Goal: Task Accomplishment & Management: Use online tool/utility

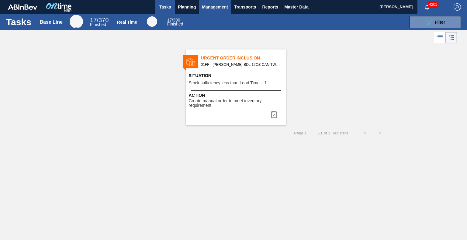
click at [206, 9] on span "Management" at bounding box center [215, 6] width 26 height 7
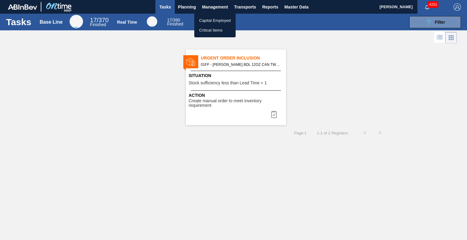
click at [188, 9] on div at bounding box center [233, 120] width 467 height 240
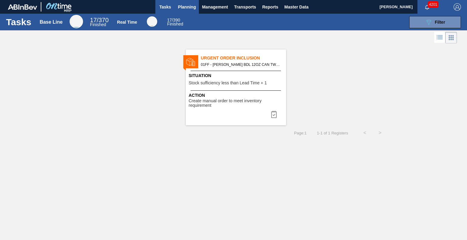
click at [188, 7] on span "Planning" at bounding box center [187, 6] width 18 height 7
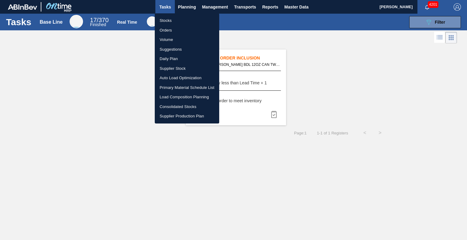
click at [174, 96] on li "Load Composition Planning" at bounding box center [187, 97] width 64 height 10
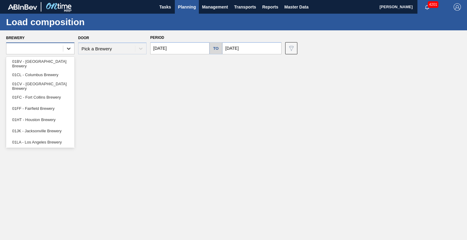
click at [64, 50] on div at bounding box center [68, 48] width 11 height 11
click at [41, 106] on div "01FF - Fairfield Brewery" at bounding box center [40, 108] width 68 height 11
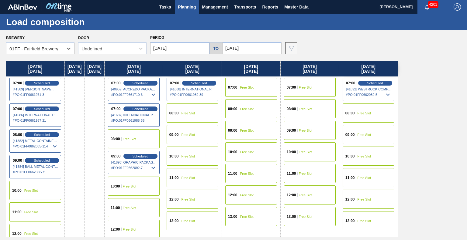
click at [258, 49] on input "09/12/2025" at bounding box center [251, 48] width 59 height 12
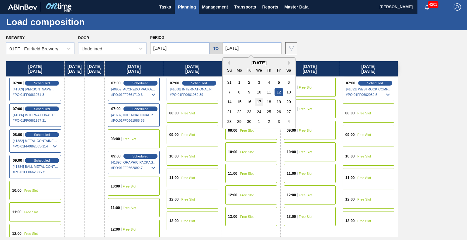
click at [257, 103] on div "17" at bounding box center [259, 102] width 8 height 8
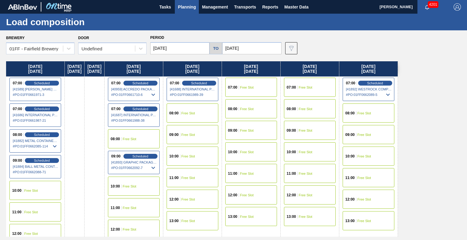
type input "[DATE]"
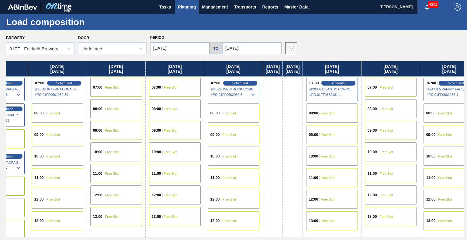
drag, startPoint x: 331, startPoint y: 73, endPoint x: 151, endPoint y: 93, distance: 181.7
click at [151, 93] on div "Friday 09/05/2025 07:00 Scheduled [41589] BERRY GLOBAL INC - 0008311135 # PO : …" at bounding box center [235, 149] width 458 height 176
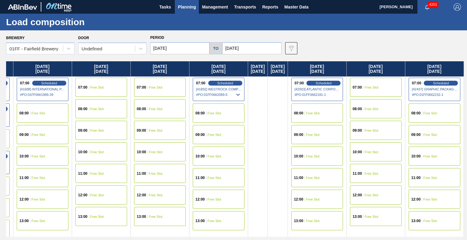
scroll to position [0, 178]
drag, startPoint x: 332, startPoint y: 69, endPoint x: 143, endPoint y: 76, distance: 188.9
click at [143, 76] on div "Friday 09/05/2025 07:00 Scheduled [41589] BERRY GLOBAL INC - 0008311135 # PO : …" at bounding box center [235, 149] width 458 height 176
click at [442, 85] on span "Scheduled" at bounding box center [440, 83] width 17 height 4
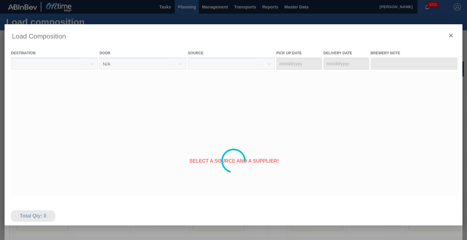
type Date "[DATE]"
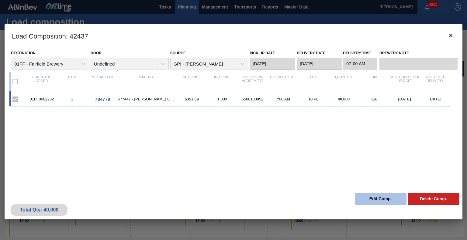
click at [371, 201] on button "Edit Comp." at bounding box center [381, 199] width 52 height 12
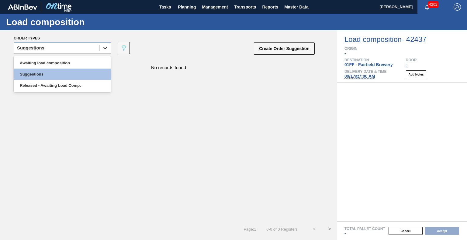
click at [101, 47] on div at bounding box center [105, 48] width 11 height 11
click at [83, 56] on div "Awaiting load composition Suggestions Released - Awaiting Load Comp." at bounding box center [62, 74] width 97 height 36
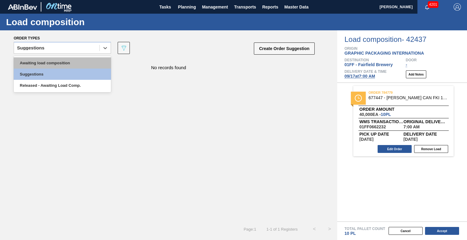
click at [78, 58] on div "Awaiting load composition" at bounding box center [62, 62] width 97 height 11
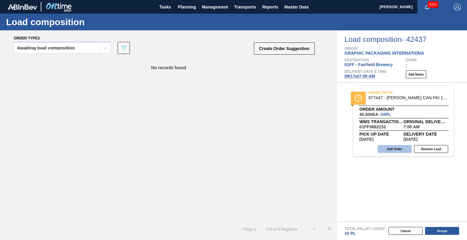
click at [392, 148] on button "Edit Order" at bounding box center [395, 149] width 34 height 8
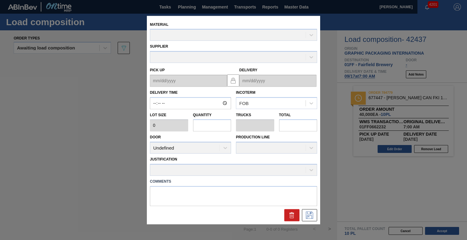
type input "07:00:00"
type input "4,000"
type input "10"
type input "0.385"
type input "40,000"
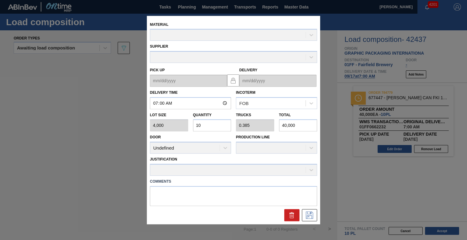
type up "[DATE]"
type input "[DATE]"
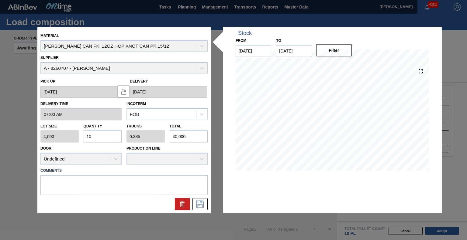
click at [203, 68] on div "Supplier A - 8260707 - GPI - Perry" at bounding box center [123, 63] width 167 height 21
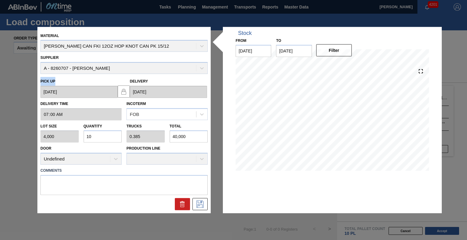
click at [203, 68] on div "Supplier A - 8260707 - GPI - Perry" at bounding box center [123, 63] width 167 height 21
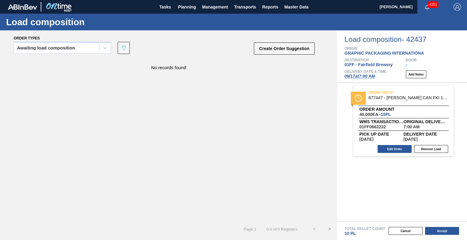
click at [102, 101] on div "No records found" at bounding box center [168, 140] width 337 height 163
click at [182, 5] on span "Planning" at bounding box center [187, 6] width 18 height 7
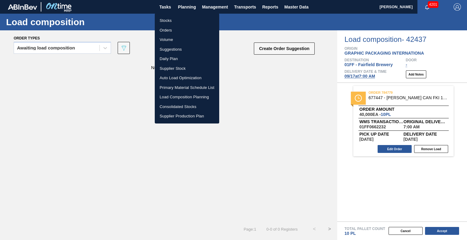
click at [175, 98] on li "Load Composition Planning" at bounding box center [187, 97] width 64 height 10
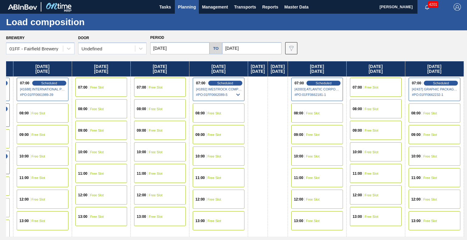
scroll to position [0, 178]
drag, startPoint x: 367, startPoint y: 71, endPoint x: 175, endPoint y: 56, distance: 192.4
click at [175, 56] on div "Brewery 01FF - Fairfield Brewery Door Undefined Period 09/05/2025 to 09/17/2025…" at bounding box center [233, 135] width 467 height 210
click at [436, 115] on span "Free Slot" at bounding box center [430, 114] width 14 height 4
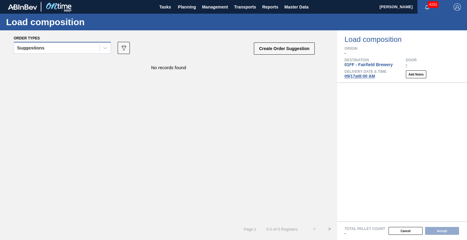
click at [72, 49] on div "Suggestions" at bounding box center [56, 48] width 85 height 9
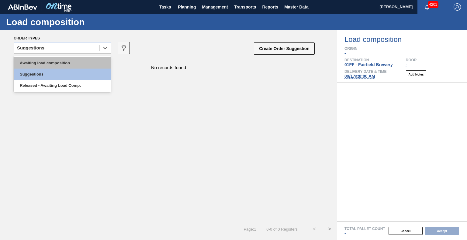
click at [69, 63] on div "Awaiting load composition" at bounding box center [62, 62] width 97 height 11
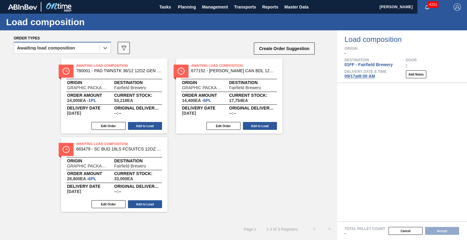
click at [79, 50] on div "Awaiting load composition" at bounding box center [56, 48] width 85 height 9
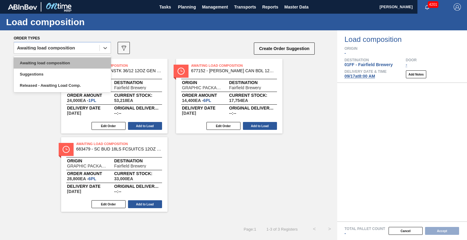
click at [72, 63] on div "Awaiting load composition" at bounding box center [62, 62] width 97 height 11
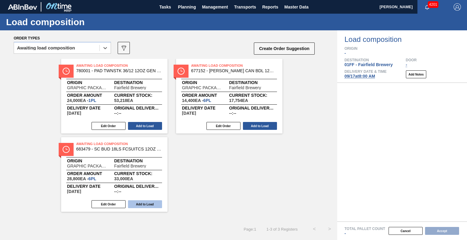
click at [140, 207] on button "Add to Load" at bounding box center [145, 205] width 34 height 8
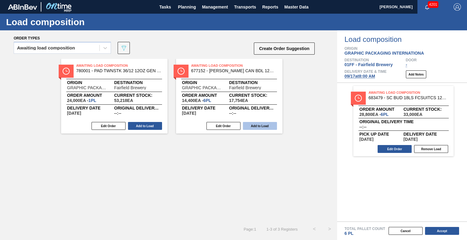
click at [267, 129] on button "Add to Load" at bounding box center [260, 126] width 34 height 8
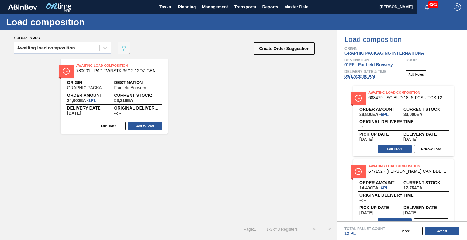
click at [371, 77] on span "09/17 at 8:00 AM" at bounding box center [359, 76] width 31 height 5
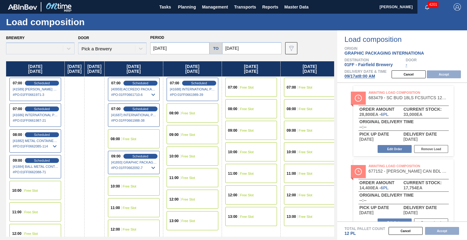
type input "[DATE]"
type input "09/24/2025"
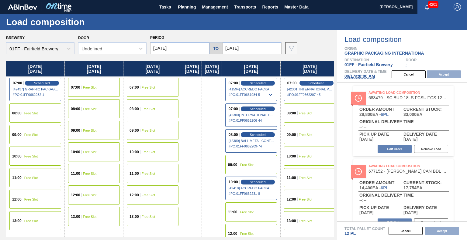
click at [44, 94] on span "# PO : 01FF0662232-1" at bounding box center [36, 94] width 46 height 7
click at [42, 108] on div "08:00 Free Slot" at bounding box center [35, 113] width 52 height 19
click at [407, 75] on button "Cancel" at bounding box center [409, 75] width 34 height 8
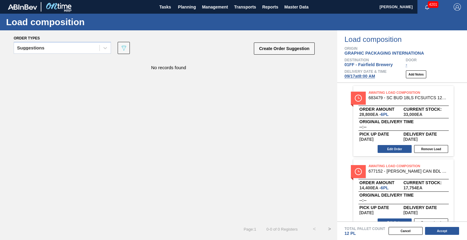
scroll to position [11, 0]
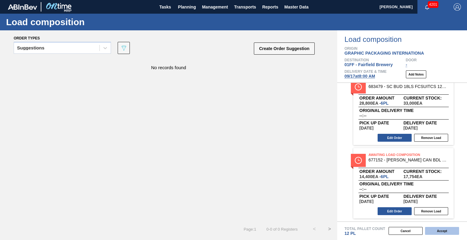
click at [441, 233] on button "Accept" at bounding box center [442, 231] width 34 height 8
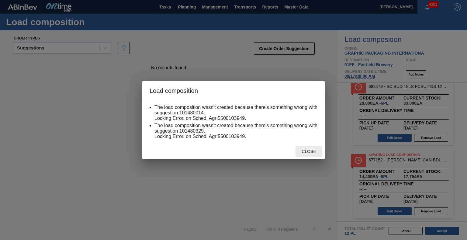
click at [316, 154] on span "Close" at bounding box center [309, 151] width 24 height 5
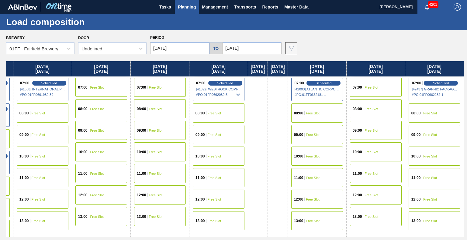
scroll to position [0, 178]
drag, startPoint x: 386, startPoint y: 71, endPoint x: 182, endPoint y: 45, distance: 205.3
click at [182, 45] on div "Brewery 01FF - Fairfield Brewery Door Undefined Period 09/05/2025 to 09/17/2025…" at bounding box center [233, 135] width 467 height 210
click at [422, 116] on div "08:00 Free Slot" at bounding box center [435, 113] width 52 height 19
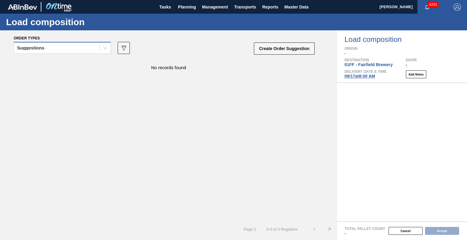
click at [71, 53] on div "Suggestions" at bounding box center [62, 48] width 97 height 12
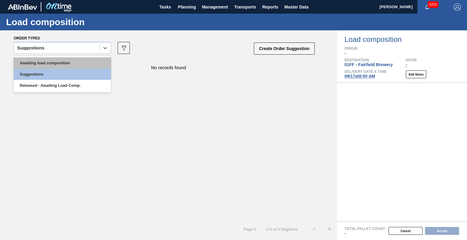
click at [70, 62] on div "Awaiting load composition" at bounding box center [62, 62] width 97 height 11
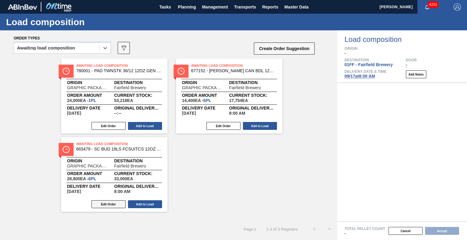
click at [107, 205] on button "Edit Order" at bounding box center [108, 205] width 34 height 8
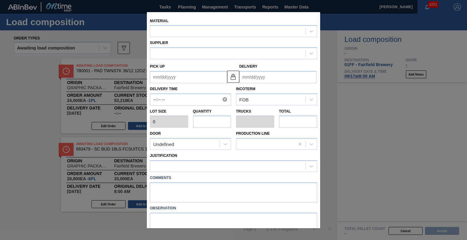
type input "08:00:00"
type input "4,800"
type input "6"
type input "0.312"
type input "28,800"
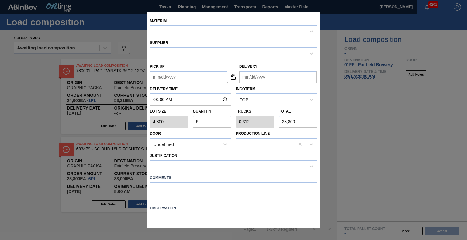
type up "09/13/2025"
type input "[DATE]"
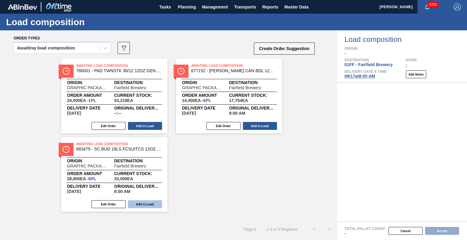
click at [149, 203] on button "Add to Load" at bounding box center [145, 205] width 34 height 8
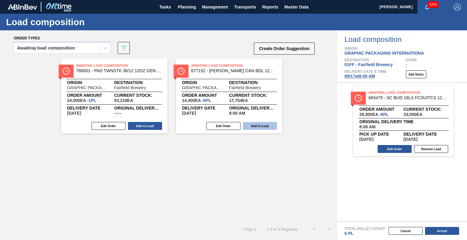
click at [266, 126] on button "Add to Load" at bounding box center [260, 126] width 34 height 8
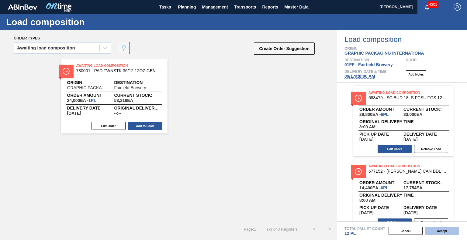
click at [440, 232] on button "Accept" at bounding box center [442, 231] width 34 height 8
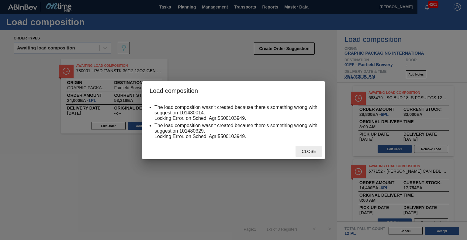
click at [305, 153] on span "Close" at bounding box center [309, 151] width 24 height 5
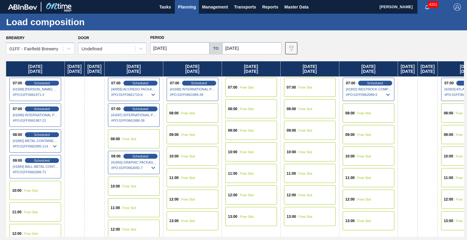
click at [183, 10] on span "Planning" at bounding box center [187, 6] width 18 height 7
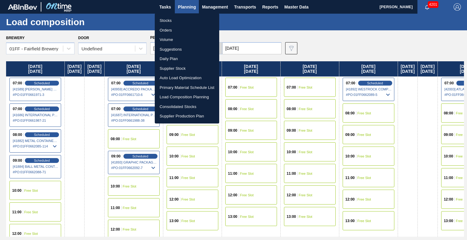
click at [170, 50] on li "Suggestions" at bounding box center [187, 50] width 64 height 10
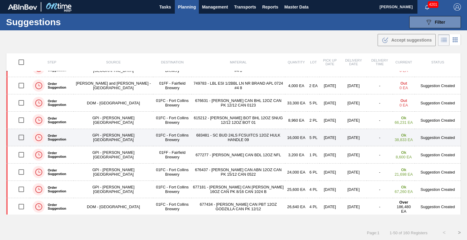
scroll to position [108, 0]
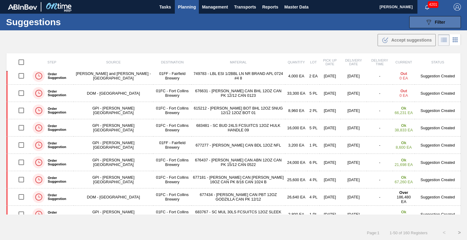
click at [441, 25] on div "089F7B8B-B2A5-4AFE-B5C0-19BA573D28AC Filter" at bounding box center [435, 22] width 20 height 7
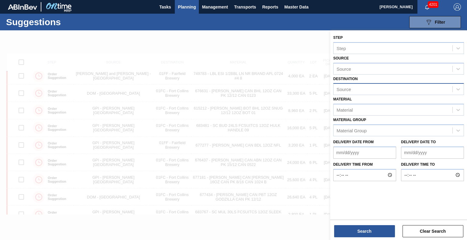
click at [355, 88] on div "Source" at bounding box center [392, 89] width 119 height 9
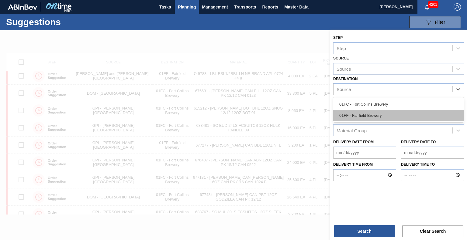
click at [354, 114] on div "01FF - Fairfield Brewery" at bounding box center [398, 115] width 131 height 11
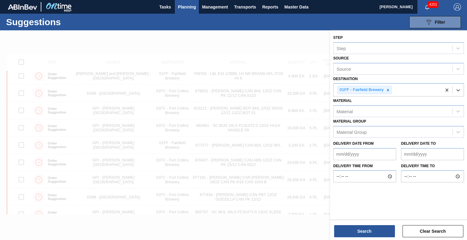
click at [416, 153] on to "Delivery Date to" at bounding box center [432, 154] width 63 height 12
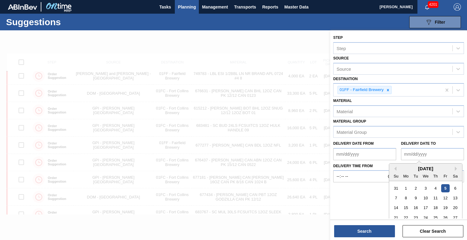
click at [405, 164] on div "September 2025 Su Mo Tu We Th Fr Sa" at bounding box center [425, 173] width 73 height 18
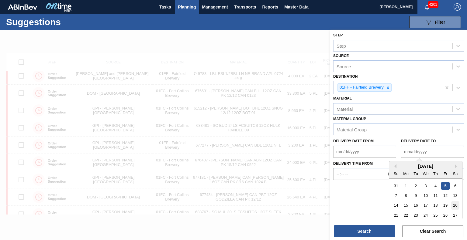
click at [453, 206] on div "20" at bounding box center [455, 206] width 8 height 8
type to "09/20/2025"
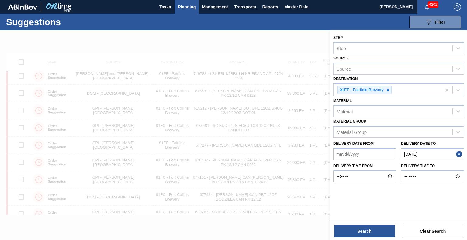
click at [357, 151] on from "Delivery Date from" at bounding box center [364, 154] width 63 height 12
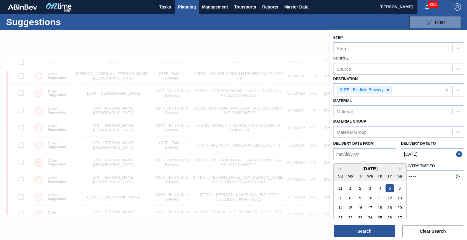
click at [349, 164] on div "September 2025 Su Mo Tu We Th Fr Sa" at bounding box center [369, 173] width 73 height 18
click at [350, 197] on div "8" at bounding box center [350, 198] width 8 height 8
type from "09/08/2025"
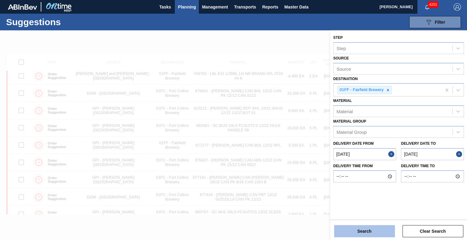
click at [358, 228] on button "Search" at bounding box center [364, 232] width 61 height 12
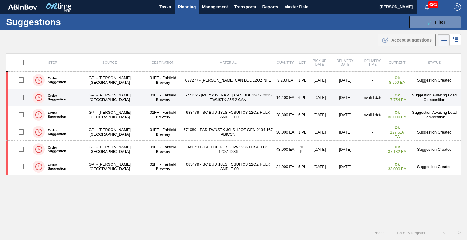
click at [212, 96] on td "677152 - CARR CAN BDL 12OZ 2025 TWNSTK 36/12 CAN" at bounding box center [228, 97] width 92 height 17
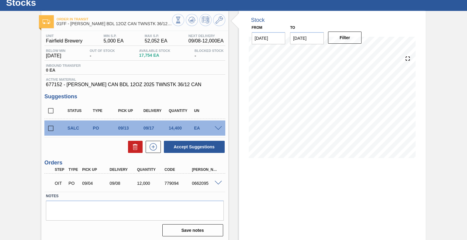
scroll to position [21, 0]
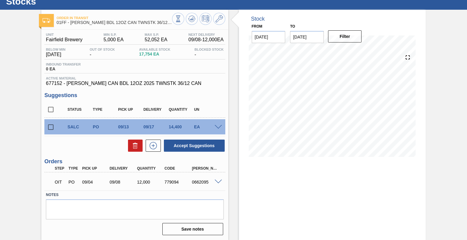
click at [219, 126] on span at bounding box center [218, 127] width 7 height 5
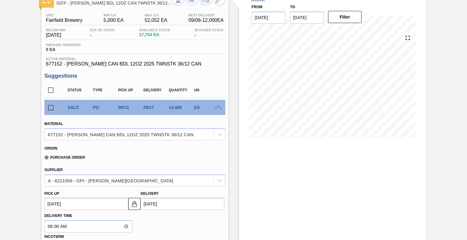
scroll to position [38, 0]
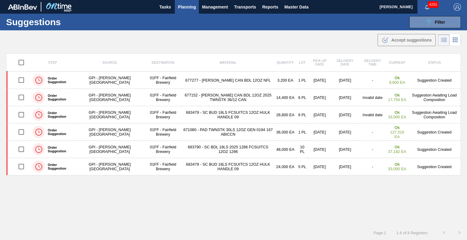
type from "09/08/2025"
type to "09/20/2025"
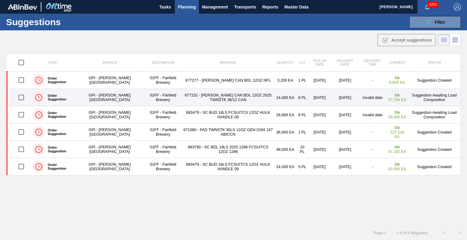
click at [229, 103] on td "677152 - CARR CAN BDL 12OZ 2025 TWNSTK 36/12 CAN" at bounding box center [228, 97] width 92 height 17
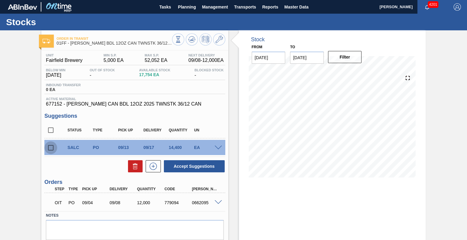
click at [49, 149] on input "checkbox" at bounding box center [50, 148] width 13 height 13
click at [133, 165] on icon at bounding box center [135, 164] width 5 height 1
checkbox input "false"
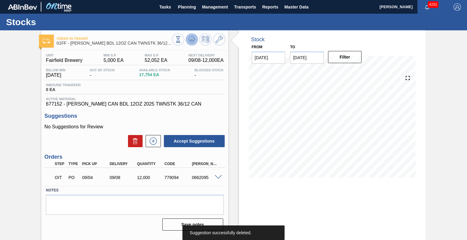
click at [193, 39] on icon at bounding box center [191, 39] width 7 height 7
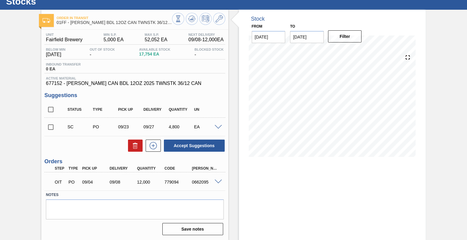
scroll to position [21, 0]
click at [49, 127] on input "checkbox" at bounding box center [50, 127] width 13 height 13
checkbox input "false"
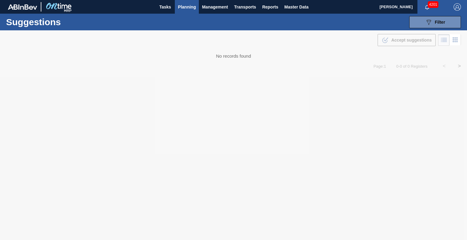
type from "09/08/2025"
type to "09/20/2025"
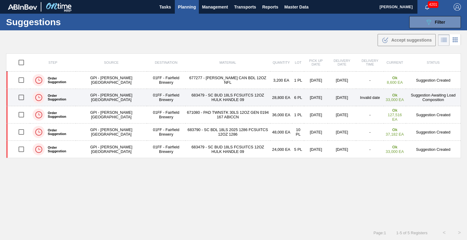
click at [237, 98] on td "683479 - SC BUD 18LS FCSUITCS 12OZ HULK HANDLE 09" at bounding box center [227, 97] width 85 height 17
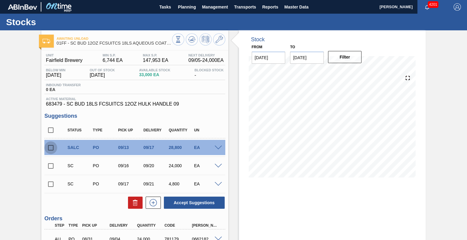
click at [50, 149] on input "checkbox" at bounding box center [50, 148] width 13 height 13
click at [135, 206] on icon at bounding box center [135, 202] width 7 height 7
checkbox input "false"
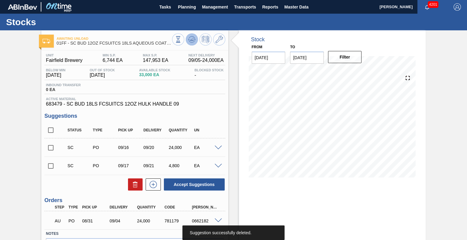
click at [193, 40] on icon at bounding box center [191, 39] width 7 height 7
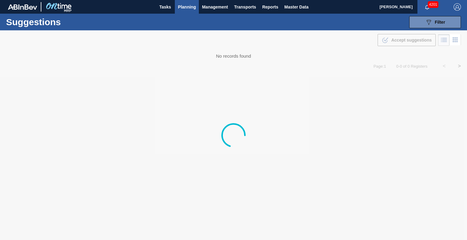
type from "09/08/2025"
type to "09/20/2025"
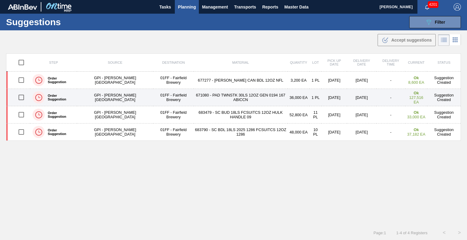
click at [217, 100] on td "671080 - PAD TWNSTK 30LS 12OZ GEN 0194 167 ABICCN" at bounding box center [241, 97] width 94 height 17
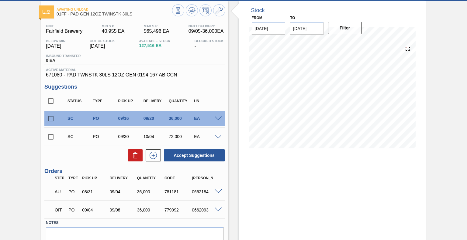
scroll to position [32, 0]
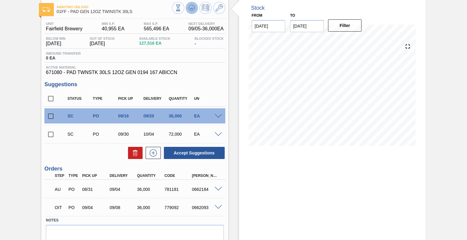
click at [188, 6] on icon at bounding box center [191, 7] width 7 height 7
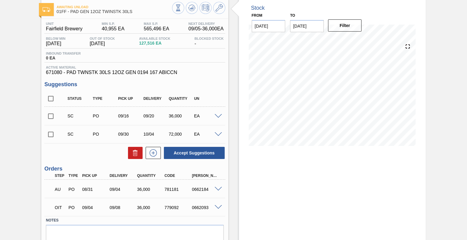
click at [51, 100] on input "checkbox" at bounding box center [50, 98] width 13 height 13
checkbox input "true"
click at [178, 155] on button "Accept Suggestions" at bounding box center [194, 153] width 61 height 12
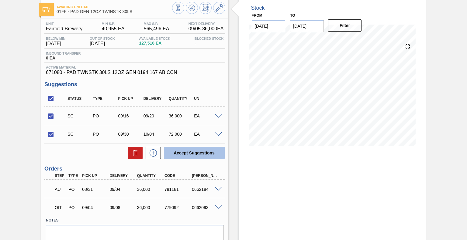
checkbox input "false"
click at [51, 98] on input "checkbox" at bounding box center [50, 98] width 13 height 13
checkbox input "true"
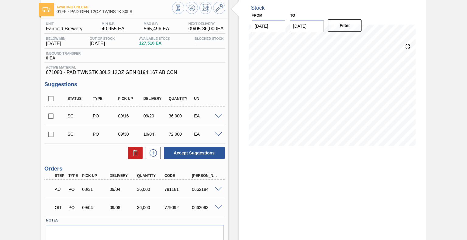
checkbox input "true"
click at [187, 151] on button "Accept Suggestions" at bounding box center [194, 153] width 61 height 12
checkbox input "false"
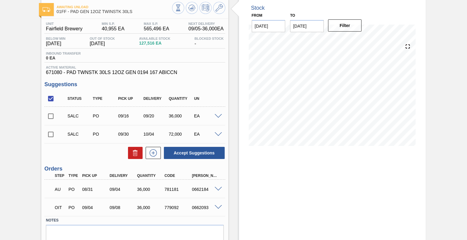
click at [215, 114] on span at bounding box center [218, 116] width 7 height 5
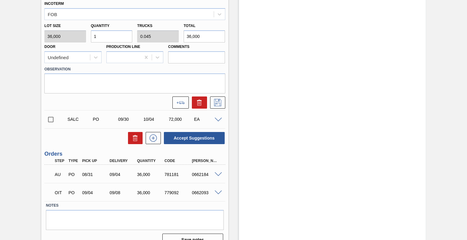
scroll to position [274, 0]
click at [219, 121] on div "EA" at bounding box center [206, 119] width 28 height 5
click at [216, 120] on span at bounding box center [218, 120] width 7 height 5
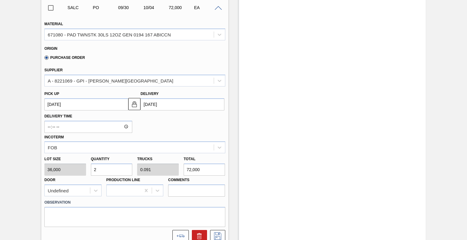
scroll to position [389, 0]
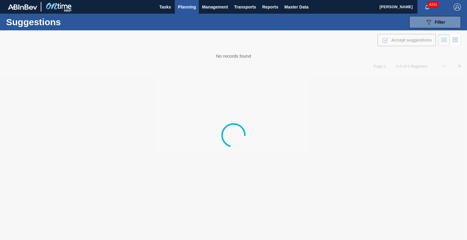
type from "09/08/2025"
type to "09/20/2025"
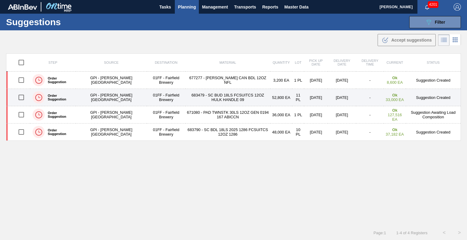
click at [236, 98] on td "683479 - SC BUD 18LS FCSUITCS 12OZ HULK HANDLE 09" at bounding box center [227, 97] width 85 height 17
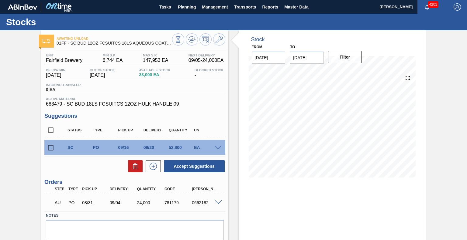
click at [309, 60] on input "[DATE]" at bounding box center [307, 58] width 34 height 12
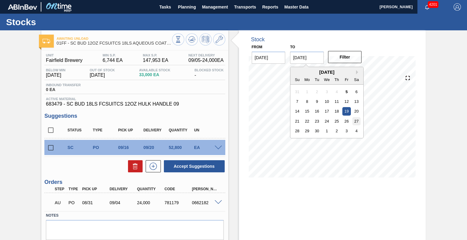
click at [353, 120] on div "27" at bounding box center [356, 121] width 8 height 8
type input "09/27/2025"
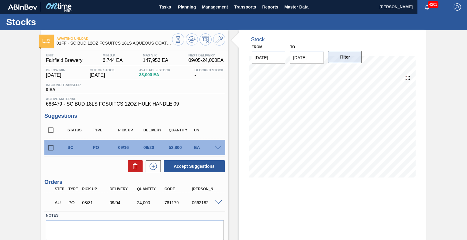
click at [349, 57] on button "Filter" at bounding box center [345, 57] width 34 height 12
click at [191, 39] on icon at bounding box center [192, 39] width 4 height 3
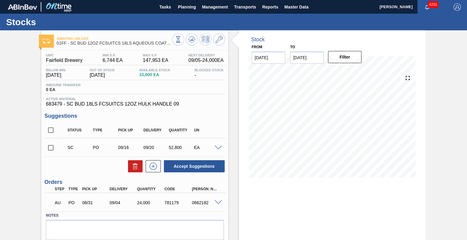
click at [217, 148] on span at bounding box center [218, 148] width 7 height 5
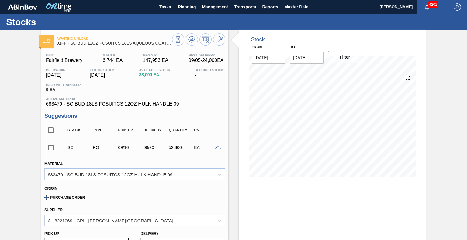
click at [218, 146] on span at bounding box center [218, 148] width 7 height 5
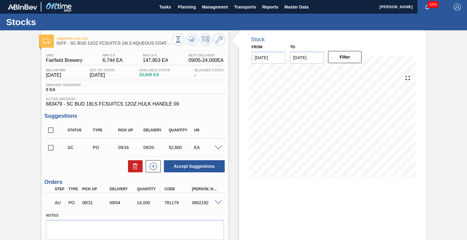
click at [50, 145] on input "checkbox" at bounding box center [50, 148] width 13 height 13
click at [209, 169] on button "Accept Suggestions" at bounding box center [194, 166] width 61 height 12
checkbox input "false"
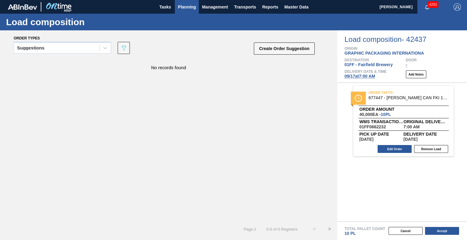
click at [184, 4] on span "Planning" at bounding box center [187, 6] width 18 height 7
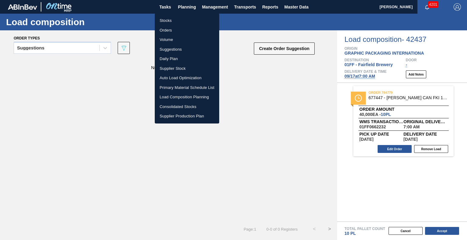
click at [169, 21] on li "Stocks" at bounding box center [187, 21] width 64 height 10
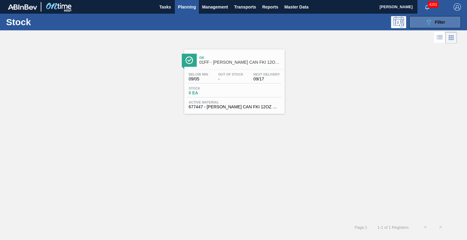
click at [429, 20] on icon "089F7B8B-B2A5-4AFE-B5C0-19BA573D28AC" at bounding box center [428, 22] width 7 height 7
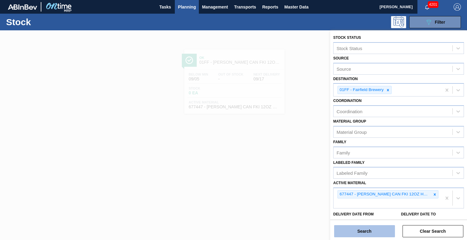
click at [369, 229] on button "Search" at bounding box center [364, 232] width 61 height 12
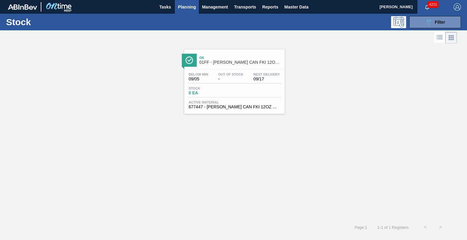
click at [242, 85] on div "Below Min 09/05 Out Of Stock - Next Delivery 09/17 Stock 0 EA Active Material 6…" at bounding box center [234, 90] width 100 height 41
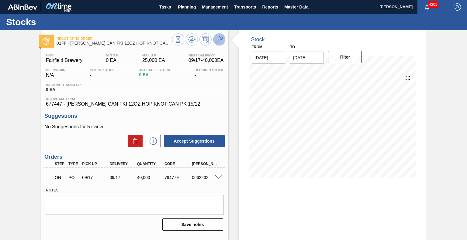
click at [219, 38] on icon at bounding box center [219, 39] width 7 height 7
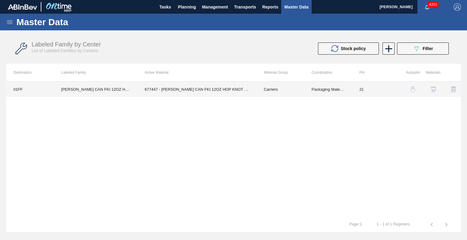
click at [209, 92] on td "677447 - [PERSON_NAME] CAN FKI 12OZ HOP KNOT CAN PK 15/12" at bounding box center [196, 89] width 119 height 15
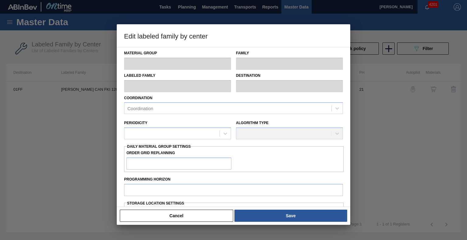
type input "Carriers"
type input "Can Carriers"
type input "[PERSON_NAME] CAN FKI 12OZ HOP KNOT CAN PK 15/12"
type input "01FF - Fairfield Brewery"
type input "21"
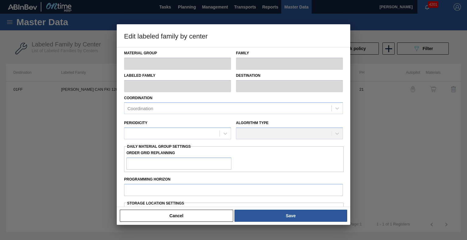
type input "0"
type input "25,000"
type input "0"
checkbox input "true"
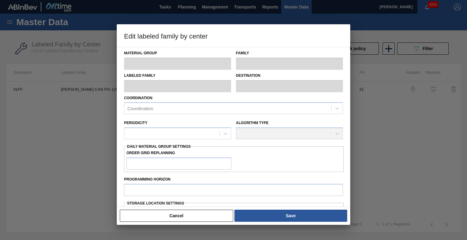
checkbox input "true"
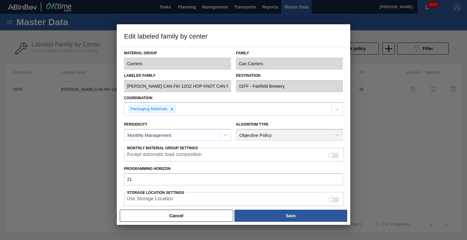
scroll to position [109, 0]
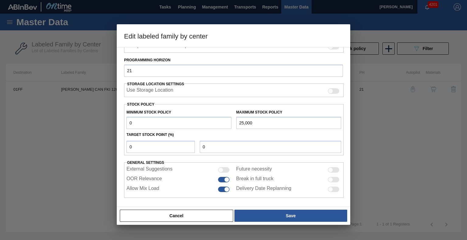
click at [223, 180] on div at bounding box center [224, 179] width 12 height 5
checkbox input "false"
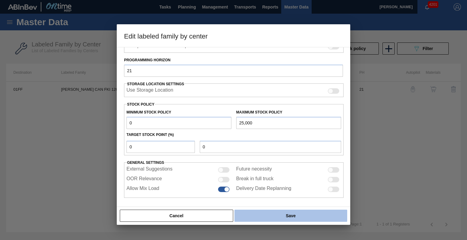
click at [265, 214] on button "Save" at bounding box center [290, 216] width 113 height 12
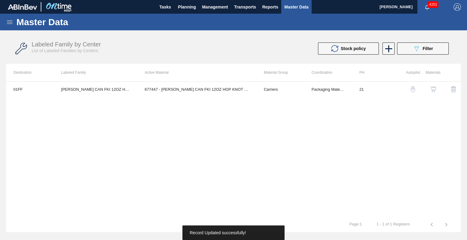
click at [434, 89] on img "button" at bounding box center [433, 89] width 6 height 6
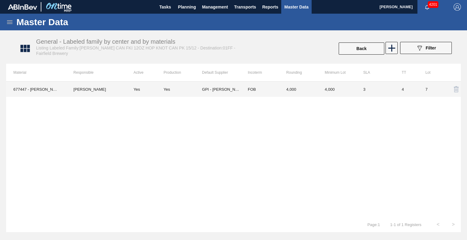
click at [186, 90] on div "Yes" at bounding box center [183, 89] width 39 height 5
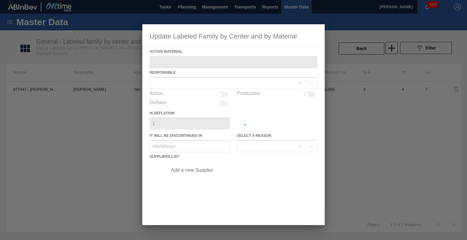
type Material "677447 - [PERSON_NAME] CAN FKI 12OZ HOP KNOT CAN PK 15/12"
checkbox input "true"
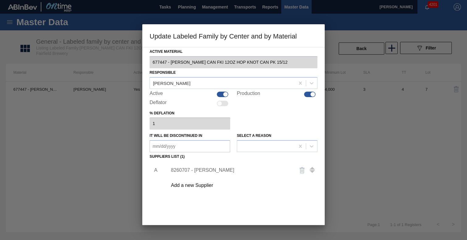
scroll to position [33, 0]
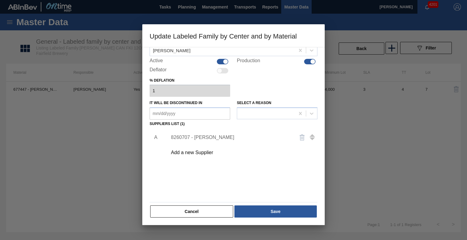
click at [202, 154] on div "Add a new Supplier" at bounding box center [230, 152] width 119 height 5
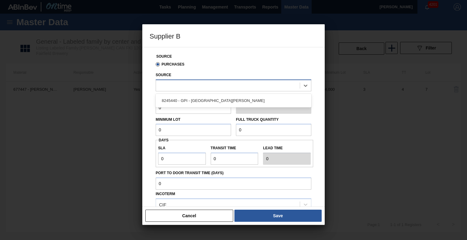
click at [206, 86] on div at bounding box center [228, 85] width 144 height 9
click at [219, 66] on div "Purchases" at bounding box center [233, 64] width 160 height 10
click at [210, 87] on div at bounding box center [228, 85] width 144 height 9
click at [203, 213] on button "Cancel" at bounding box center [189, 216] width 88 height 12
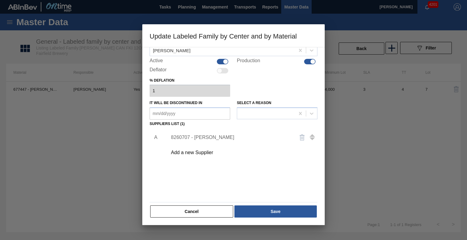
click at [203, 213] on button "Cancel" at bounding box center [191, 212] width 83 height 12
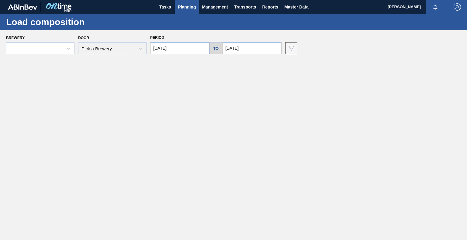
type input "[DATE]"
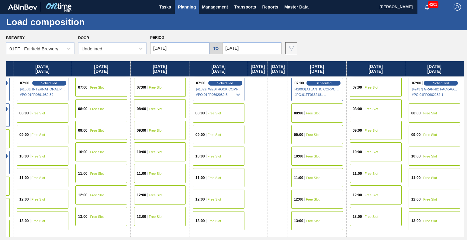
drag, startPoint x: 378, startPoint y: 71, endPoint x: 202, endPoint y: 79, distance: 175.2
click at [202, 79] on div "Friday 09/05/2025 07:00 Scheduled [41589] BERRY GLOBAL INC - 0008311135 # PO : …" at bounding box center [235, 149] width 458 height 176
click at [435, 114] on span "Free Slot" at bounding box center [430, 114] width 14 height 4
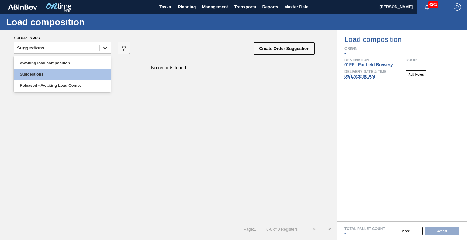
click at [104, 47] on icon at bounding box center [105, 48] width 6 height 6
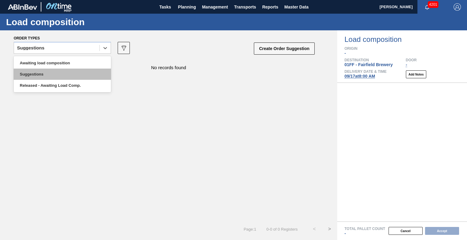
click at [74, 77] on div "Suggestions" at bounding box center [62, 74] width 97 height 11
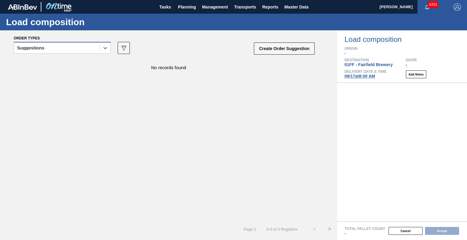
click at [72, 51] on div "Suggestions" at bounding box center [56, 48] width 85 height 9
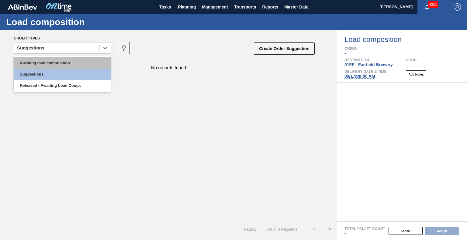
click at [71, 59] on div "Awaiting load composition" at bounding box center [62, 62] width 97 height 11
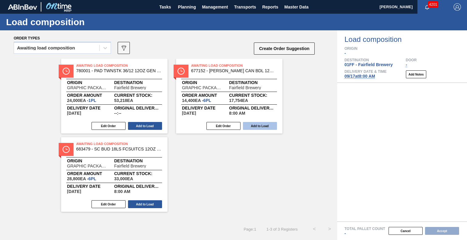
click at [249, 125] on button "Add to Load" at bounding box center [260, 126] width 34 height 8
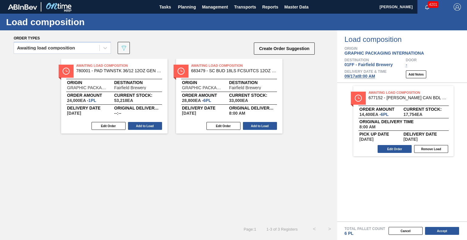
click at [249, 125] on button "Add to Load" at bounding box center [260, 126] width 34 height 8
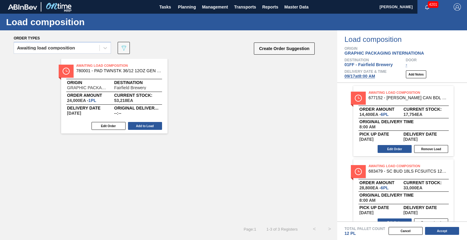
scroll to position [11, 0]
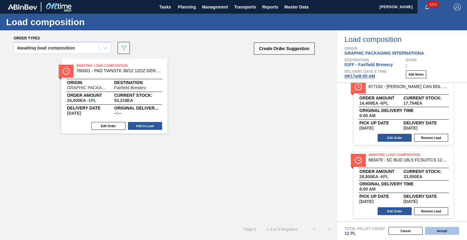
click at [441, 233] on button "Accept" at bounding box center [442, 231] width 34 height 8
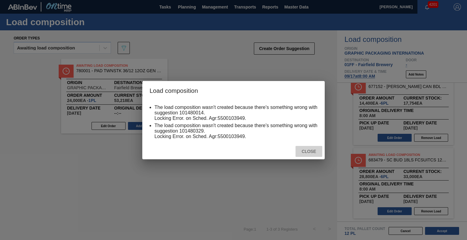
click at [310, 150] on span "Close" at bounding box center [309, 151] width 24 height 5
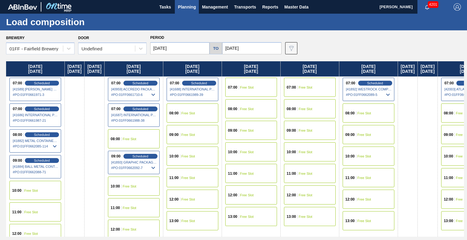
scroll to position [0, 178]
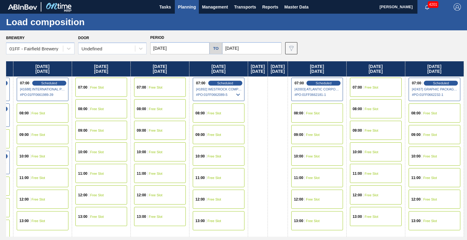
drag, startPoint x: 316, startPoint y: 67, endPoint x: 169, endPoint y: 75, distance: 147.4
click at [169, 75] on div "Friday 09/05/2025 07:00 Scheduled [41589] BERRY GLOBAL INC - 0008311135 # PO : …" at bounding box center [235, 149] width 458 height 176
click at [426, 112] on span "Free Slot" at bounding box center [430, 114] width 14 height 4
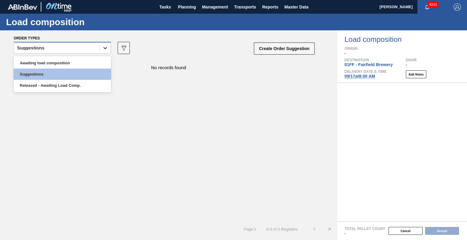
click at [103, 53] on div at bounding box center [105, 48] width 11 height 11
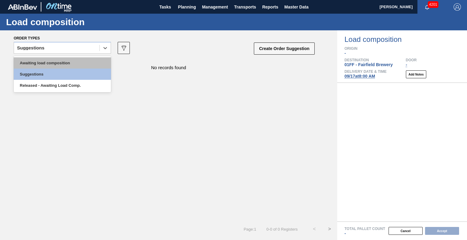
click at [81, 64] on div "Awaiting load composition" at bounding box center [62, 62] width 97 height 11
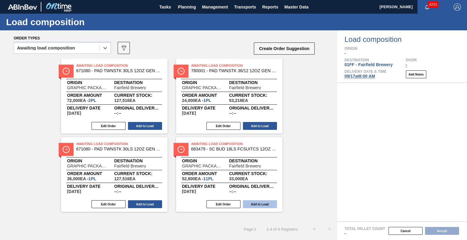
click at [254, 202] on button "Add to Load" at bounding box center [260, 205] width 34 height 8
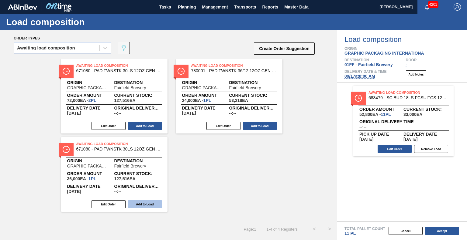
click at [150, 203] on button "Add to Load" at bounding box center [145, 205] width 34 height 8
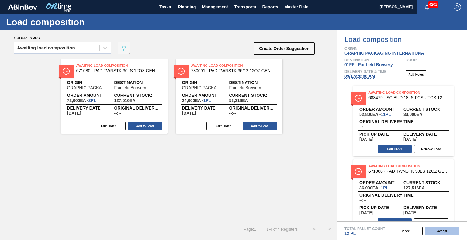
click at [437, 231] on button "Accept" at bounding box center [442, 231] width 34 height 8
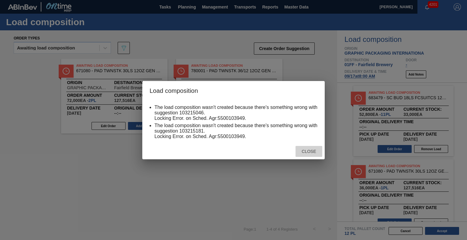
click at [305, 153] on span "Close" at bounding box center [309, 151] width 24 height 5
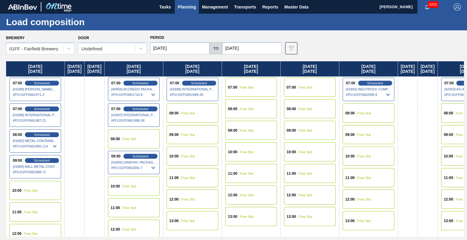
scroll to position [0, 178]
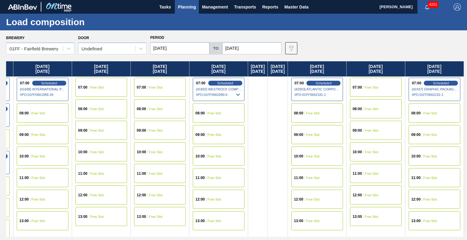
drag, startPoint x: 374, startPoint y: 68, endPoint x: 158, endPoint y: 52, distance: 216.1
click at [158, 52] on div "Brewery 01FF - Fairfield Brewery Door Undefined Period 09/05/2025 to 09/17/2025…" at bounding box center [233, 135] width 467 height 210
drag, startPoint x: 286, startPoint y: 65, endPoint x: 191, endPoint y: 60, distance: 95.0
click at [191, 60] on div "Brewery 01FF - Fairfield Brewery Door Undefined Period 09/05/2025 to 09/17/2025…" at bounding box center [233, 135] width 467 height 210
click at [430, 111] on div "08:00 Free Slot" at bounding box center [435, 113] width 52 height 19
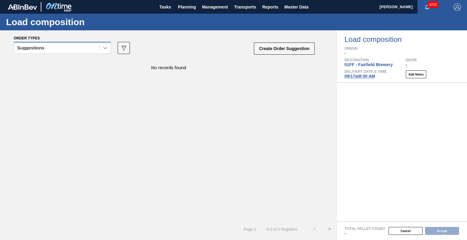
click at [103, 50] on icon at bounding box center [105, 48] width 6 height 6
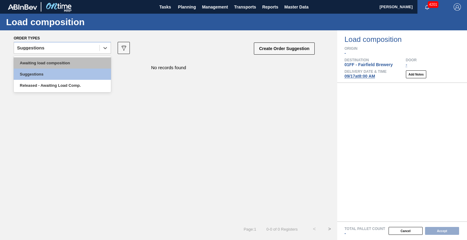
click at [81, 63] on div "Awaiting load composition" at bounding box center [62, 62] width 97 height 11
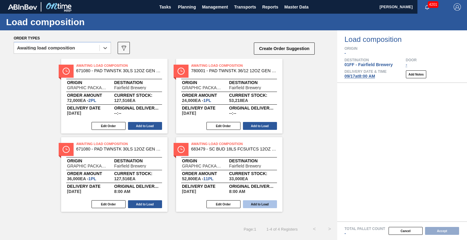
click at [268, 203] on button "Add to Load" at bounding box center [260, 205] width 34 height 8
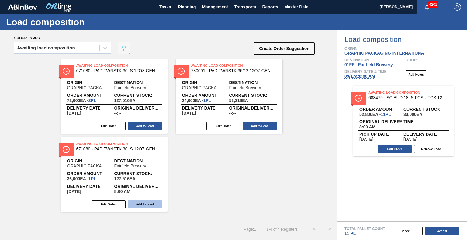
click at [156, 208] on button "Add to Load" at bounding box center [145, 205] width 34 height 8
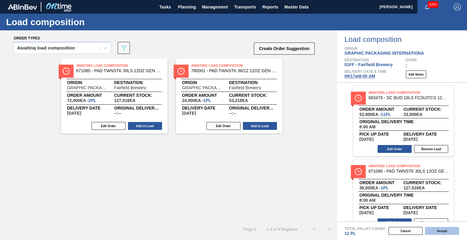
click at [436, 230] on button "Accept" at bounding box center [442, 231] width 34 height 8
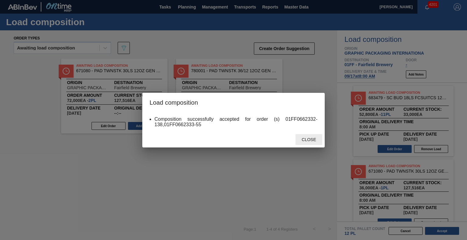
click at [312, 138] on span "Close" at bounding box center [309, 139] width 24 height 5
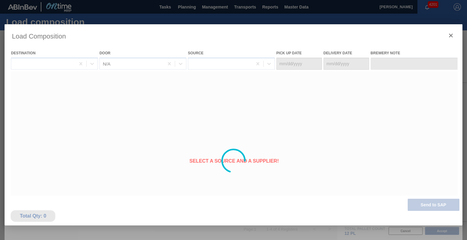
type Date "09/13/2025"
type Date "[DATE]"
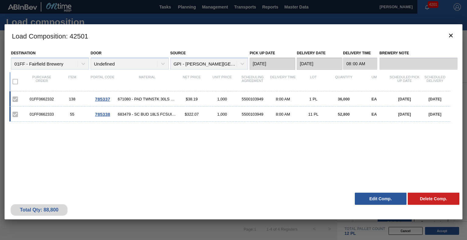
click at [411, 37] on h3 "Load Composition : 42501" at bounding box center [233, 35] width 457 height 23
click at [451, 39] on icon "botão de ícone" at bounding box center [450, 35] width 7 height 7
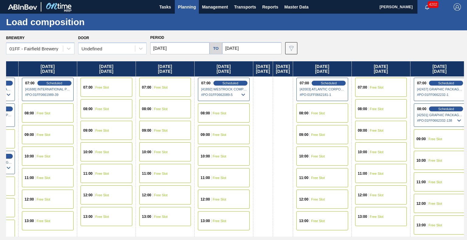
drag, startPoint x: 396, startPoint y: 69, endPoint x: 232, endPoint y: 64, distance: 163.9
click at [232, 64] on div "Friday 09/05/2025 07:00 Scheduled [41589] BERRY GLOBAL INC - 0008311135 # PO : …" at bounding box center [235, 149] width 458 height 176
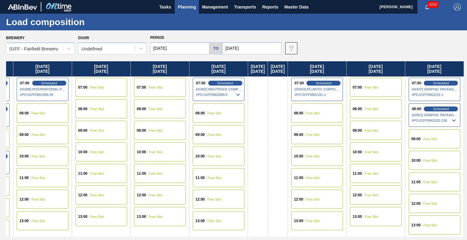
scroll to position [0, 178]
drag, startPoint x: 331, startPoint y: 67, endPoint x: 143, endPoint y: 64, distance: 188.5
click at [143, 64] on div "Friday 09/05/2025 07:00 Scheduled [41589] BERRY GLOBAL INC - 0008311135 # PO : …" at bounding box center [235, 149] width 458 height 176
click at [433, 82] on span "Scheduled" at bounding box center [440, 83] width 17 height 4
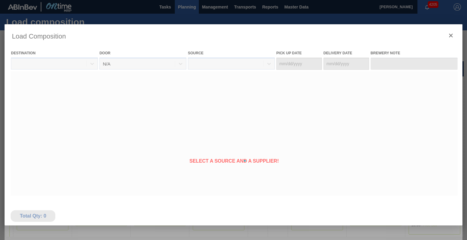
type Date "[DATE]"
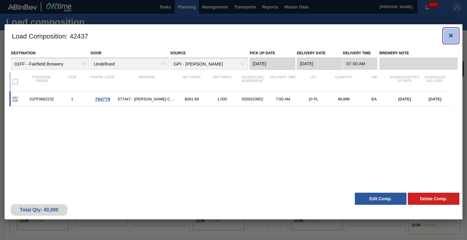
click at [455, 38] on button "botão de ícone" at bounding box center [450, 36] width 15 height 15
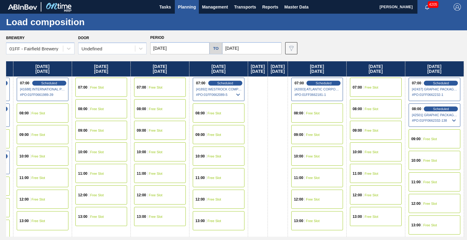
drag, startPoint x: 388, startPoint y: 65, endPoint x: 195, endPoint y: 57, distance: 193.8
click at [195, 57] on div "Brewery 01FF - Fairfield Brewery Door Undefined Period 09/05/2025 to 09/17/2025…" at bounding box center [233, 135] width 467 height 210
click at [450, 118] on icon at bounding box center [453, 120] width 7 height 7
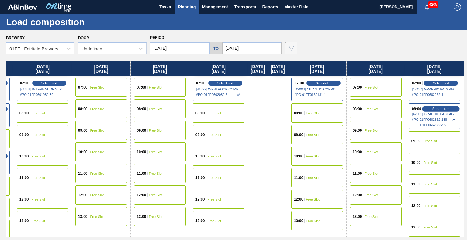
click at [436, 108] on span "Scheduled" at bounding box center [440, 109] width 17 height 4
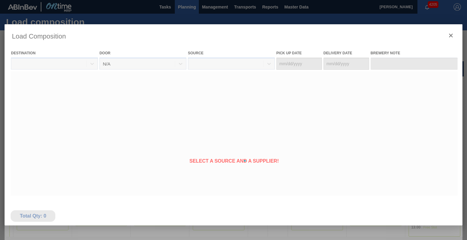
type Date "09/13/2025"
type Date "[DATE]"
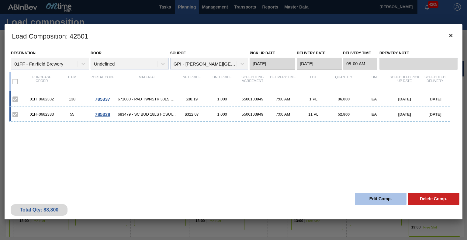
click at [376, 200] on button "Edit Comp." at bounding box center [381, 199] width 52 height 12
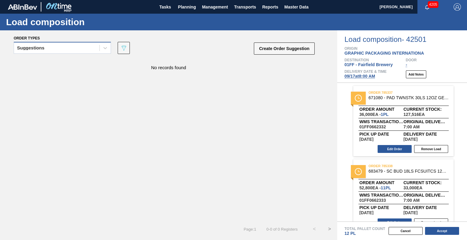
click at [90, 47] on div "Suggestions" at bounding box center [56, 48] width 85 height 9
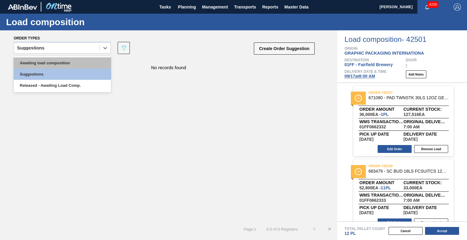
click at [77, 64] on div "Awaiting load composition" at bounding box center [62, 62] width 97 height 11
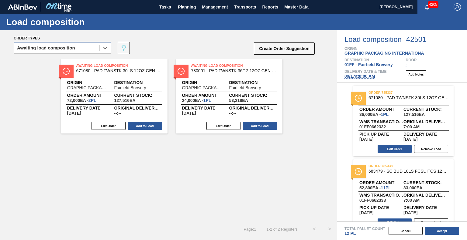
click at [79, 51] on div "Awaiting load composition" at bounding box center [56, 48] width 85 height 9
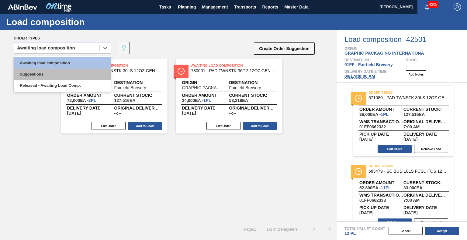
click at [71, 73] on div "Suggestions" at bounding box center [62, 74] width 97 height 11
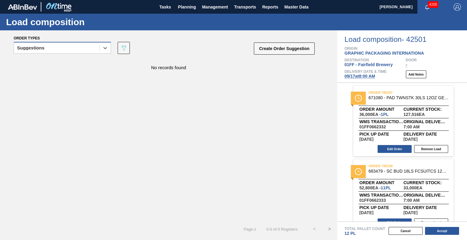
click at [89, 51] on div "Suggestions" at bounding box center [56, 48] width 85 height 9
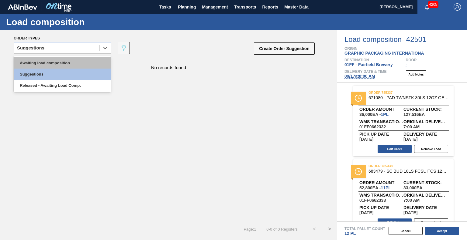
click at [78, 62] on div "Awaiting load composition" at bounding box center [62, 62] width 97 height 11
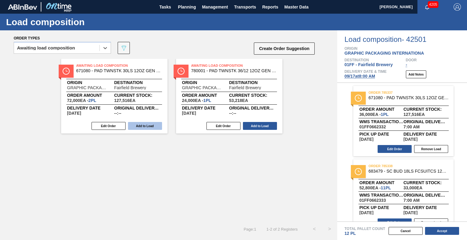
click at [138, 124] on button "Add to Load" at bounding box center [145, 126] width 34 height 8
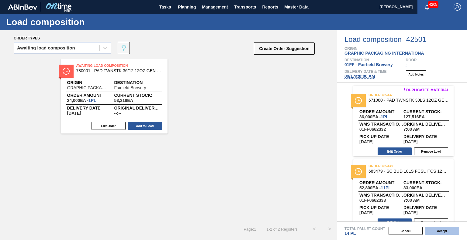
click at [433, 229] on button "Accept" at bounding box center [442, 231] width 34 height 8
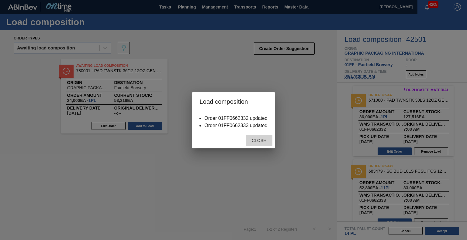
click at [257, 135] on div "Close" at bounding box center [259, 140] width 27 height 11
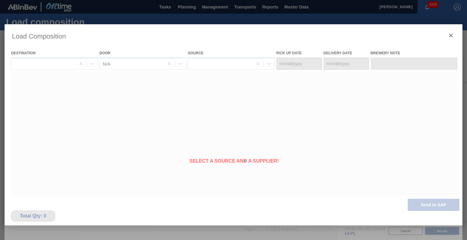
type Date "09/13/2025"
type Date "[DATE]"
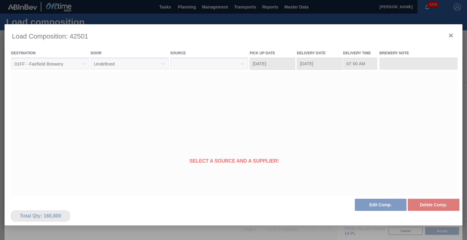
type input "08:00:00"
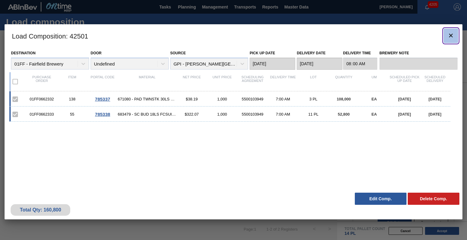
click at [454, 34] on icon "botão de ícone" at bounding box center [450, 35] width 7 height 7
